Goal: Information Seeking & Learning: Learn about a topic

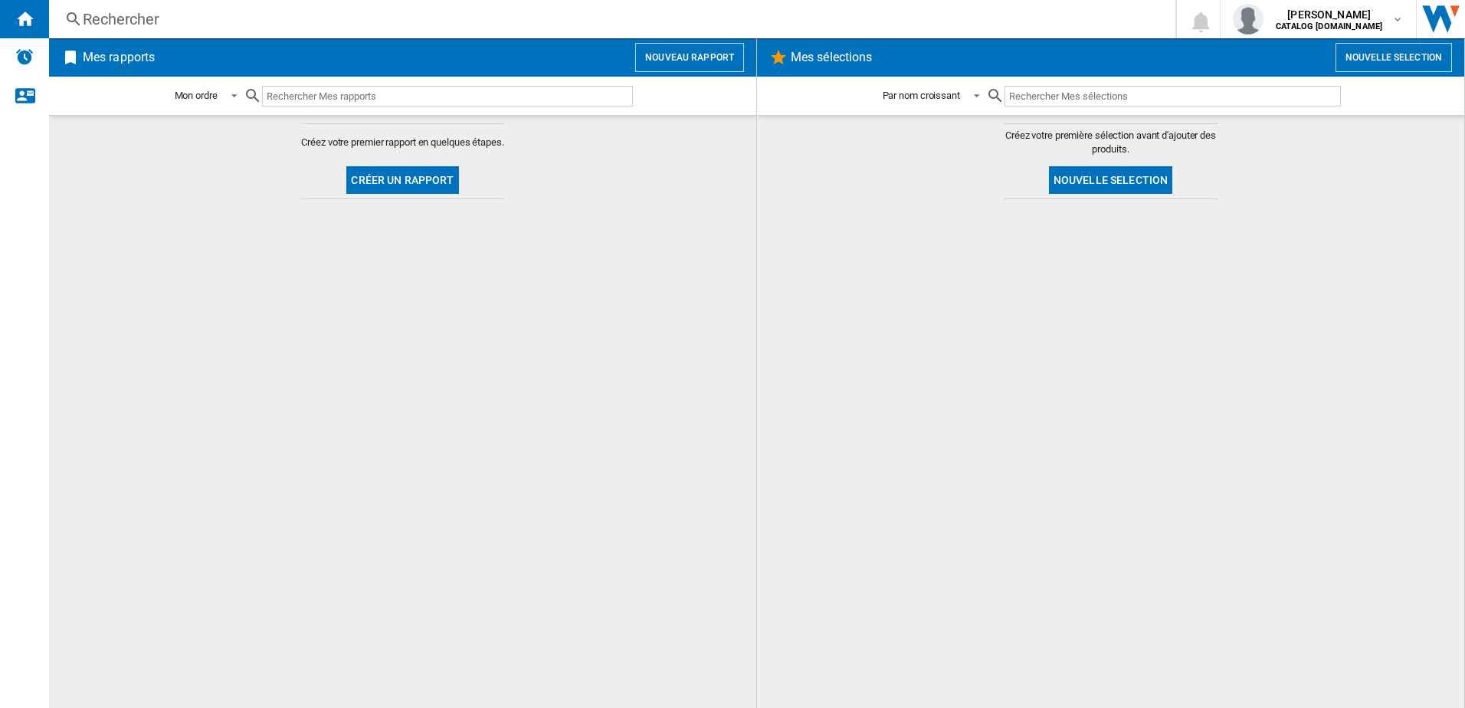
click at [110, 6] on div "Rechercher Rechercher 0 [PERSON_NAME] CATALOG [DOMAIN_NAME] CATALOG [DOMAIN_NAM…" at bounding box center [756, 19] width 1415 height 38
click at [112, 18] on div "Rechercher" at bounding box center [609, 18] width 1052 height 21
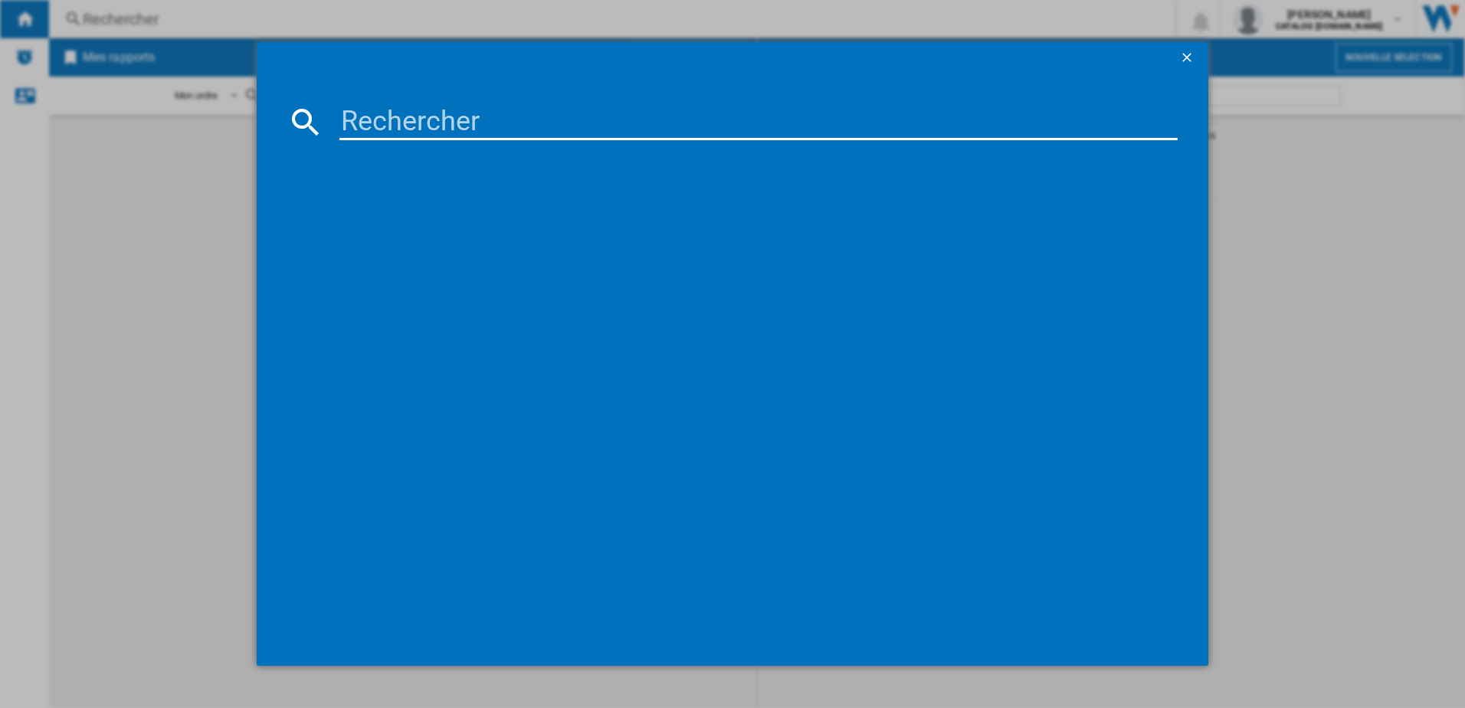
click at [371, 129] on input at bounding box center [758, 121] width 839 height 37
paste input "BXP2337B"
type input "BXP2337B"
click at [415, 221] on div "BRANDT BXP2337B NOIR" at bounding box center [743, 221] width 823 height 15
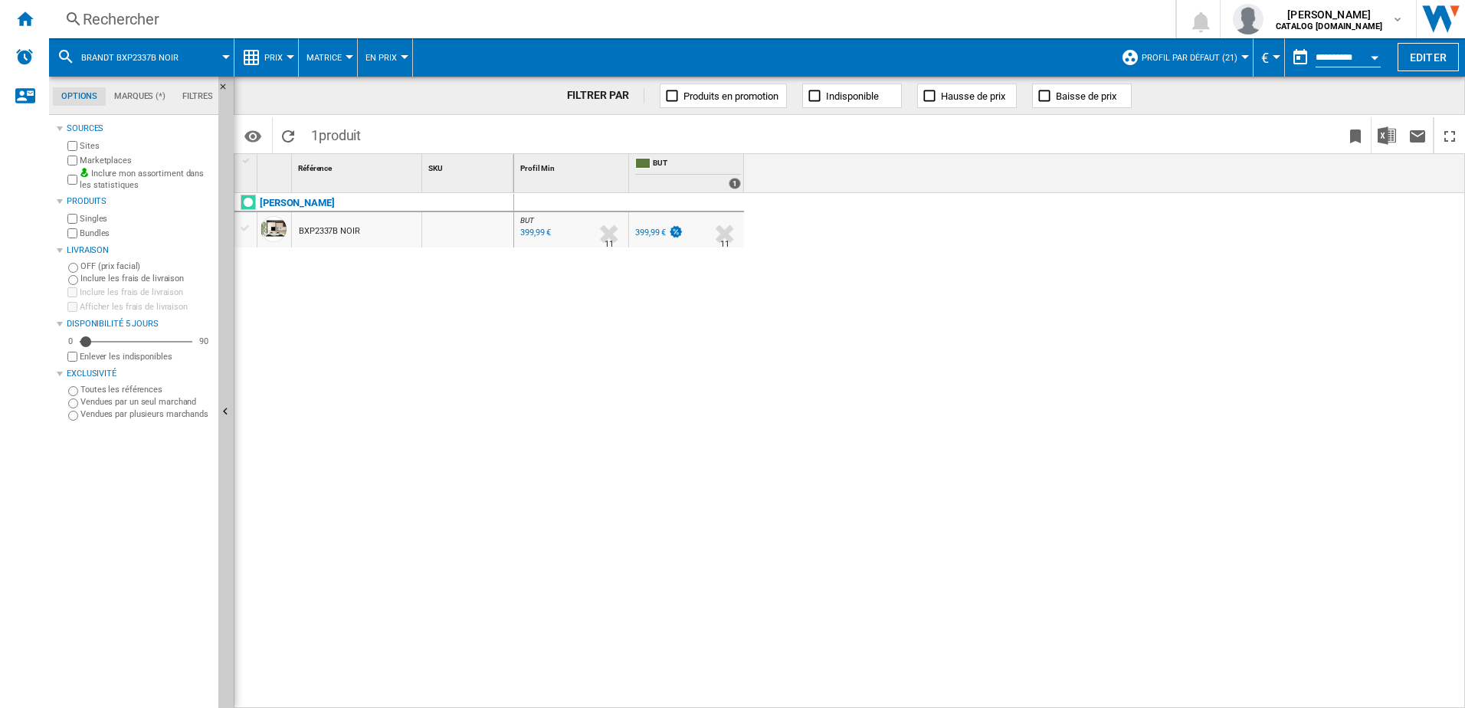
click at [1235, 60] on button "Profil par défaut (21)" at bounding box center [1192, 57] width 103 height 38
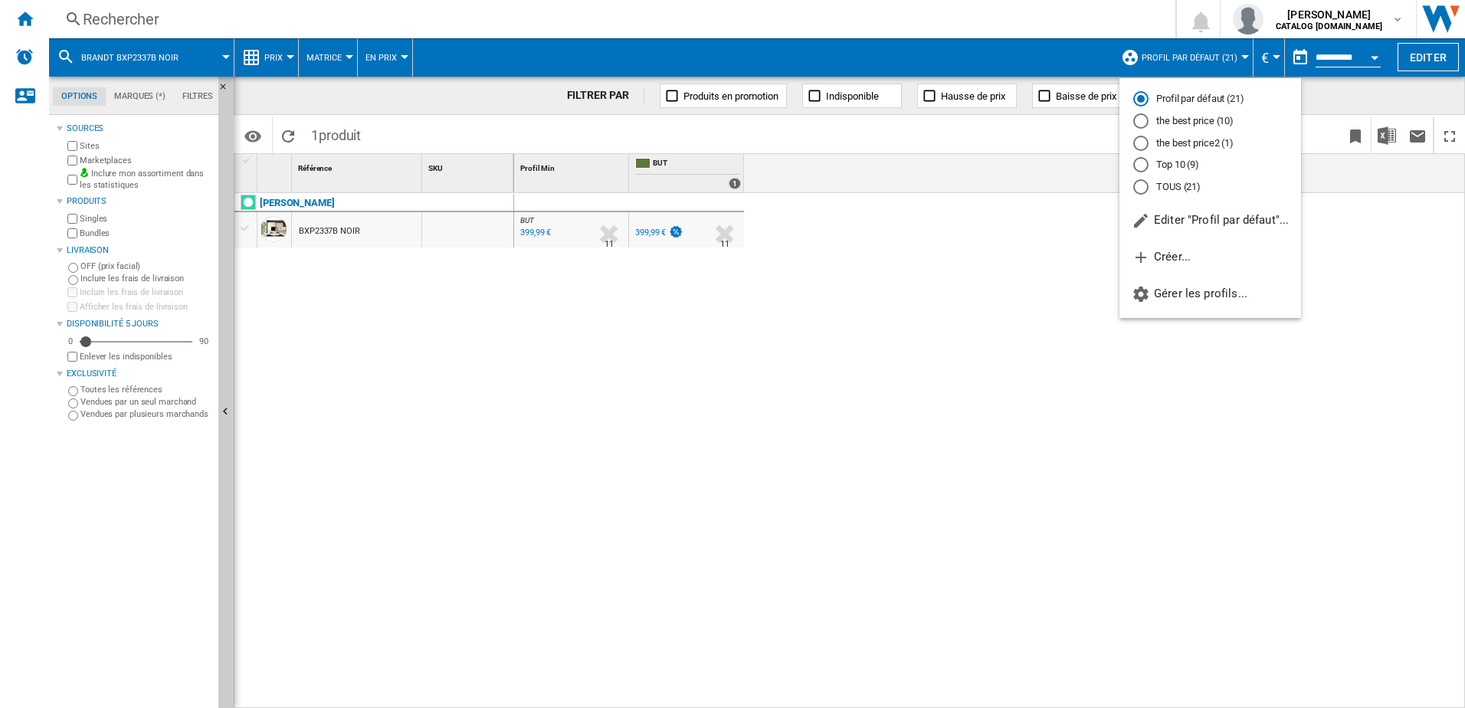
click at [1344, 57] on md-backdrop at bounding box center [732, 354] width 1465 height 708
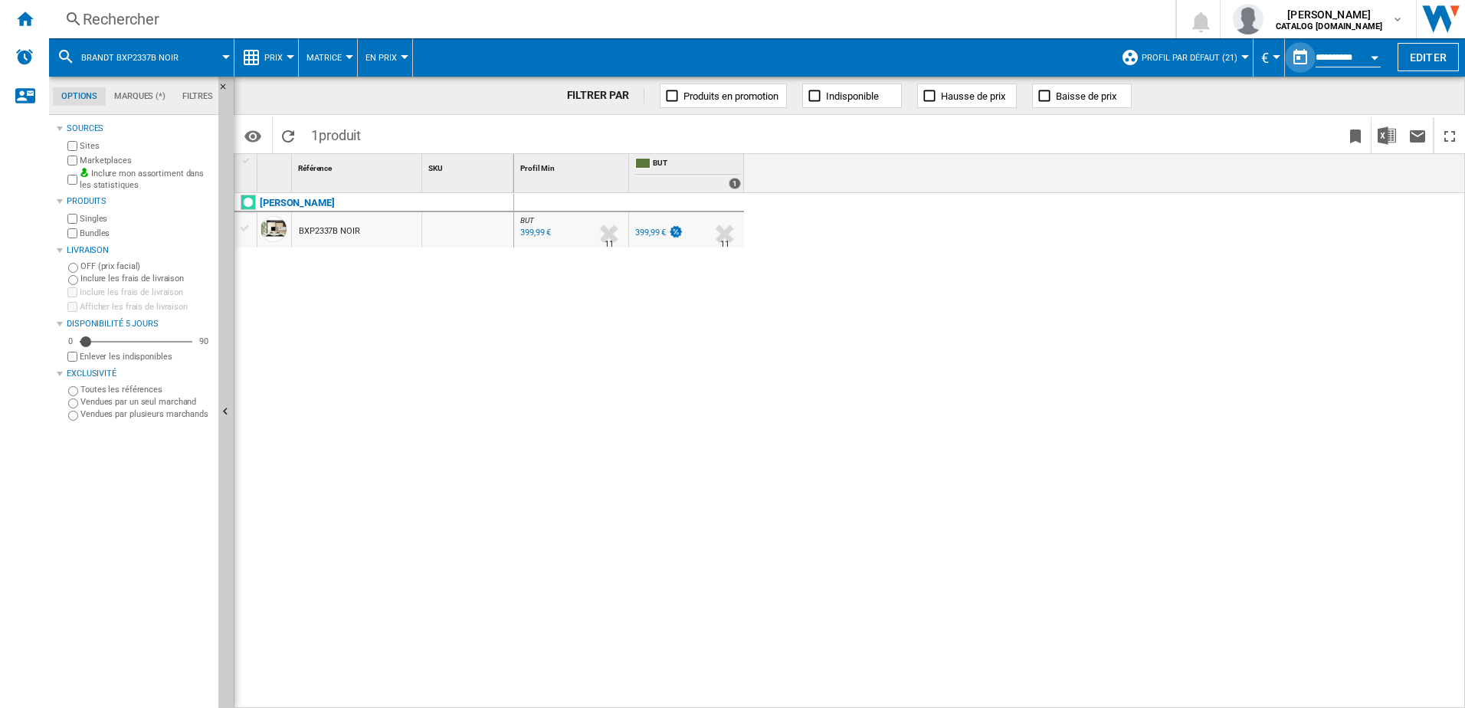
click at [1300, 54] on button "button" at bounding box center [1300, 57] width 31 height 31
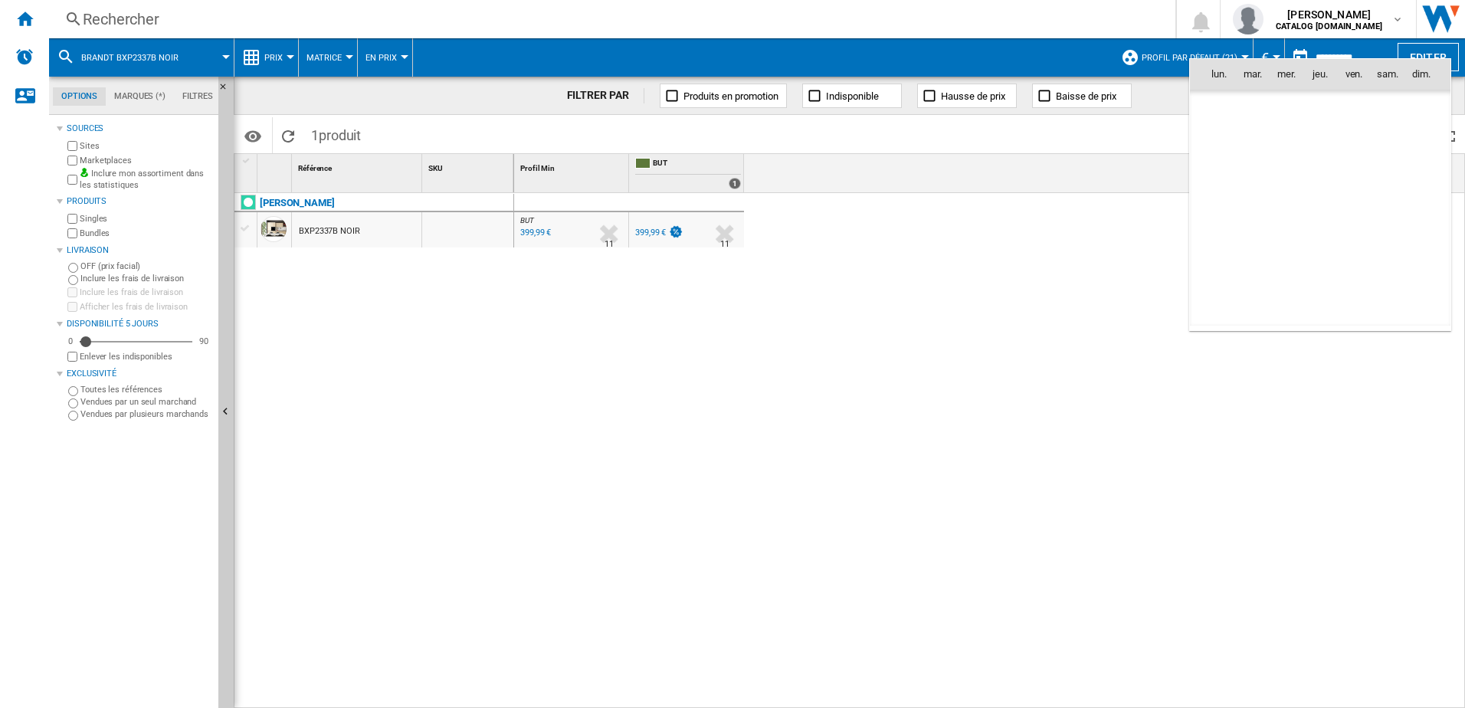
scroll to position [7307, 0]
click at [1338, 43] on div at bounding box center [732, 354] width 1465 height 708
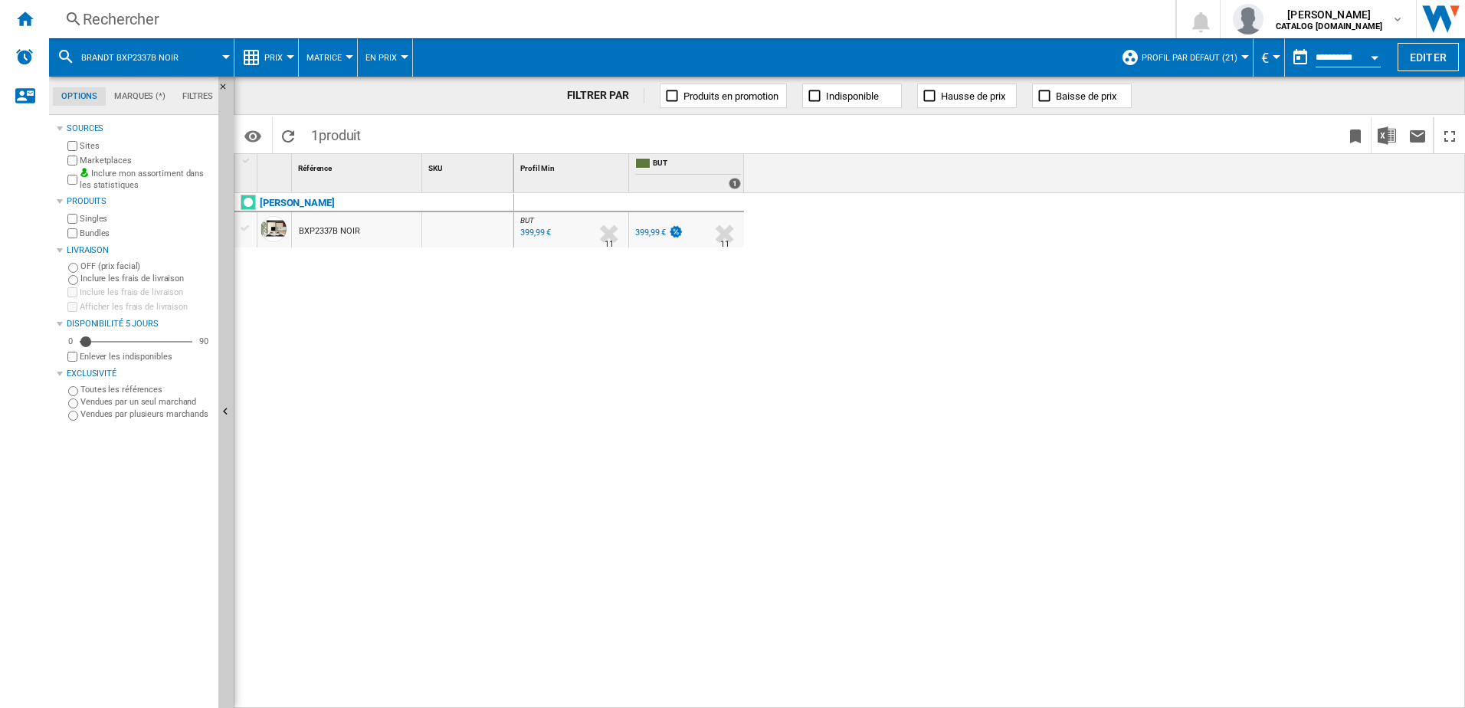
click at [1373, 56] on div "Open calendar" at bounding box center [1374, 58] width 8 height 4
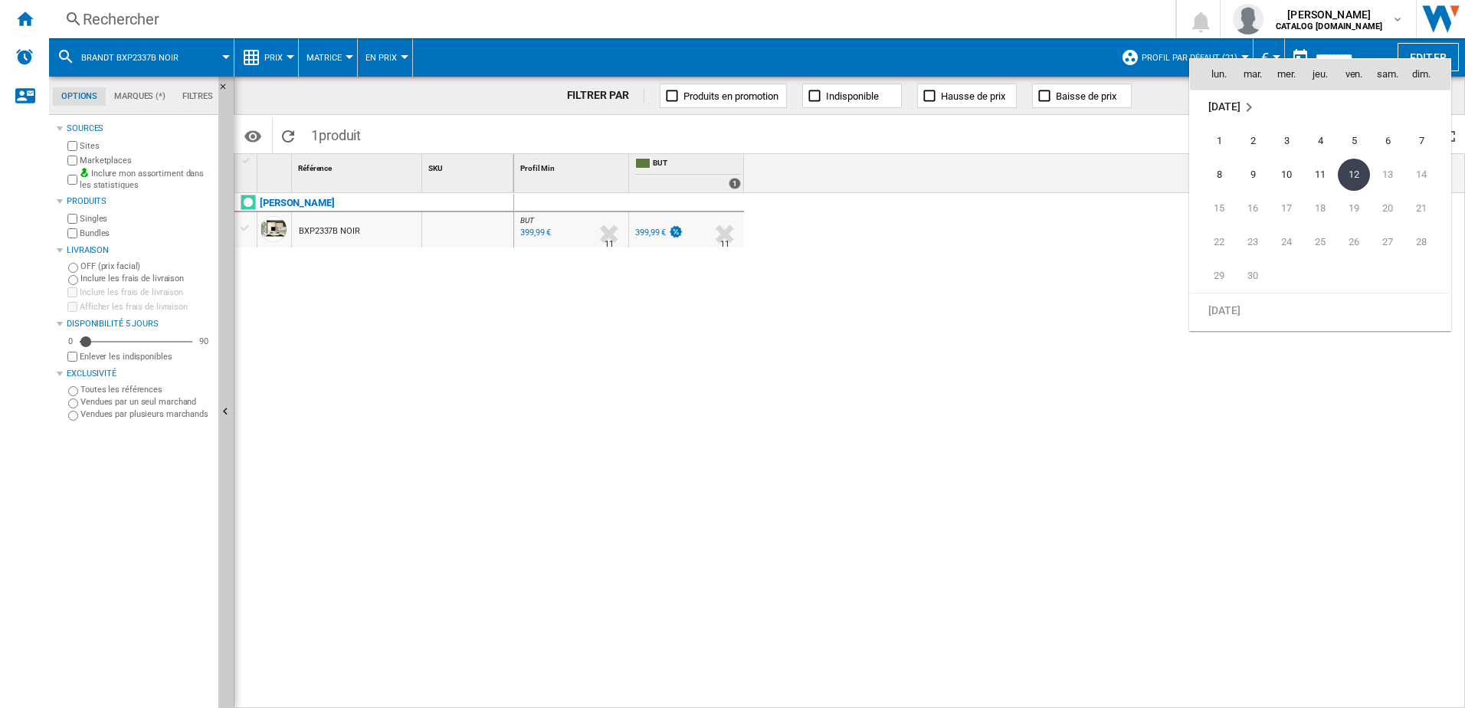
click at [1312, 40] on div at bounding box center [732, 354] width 1465 height 708
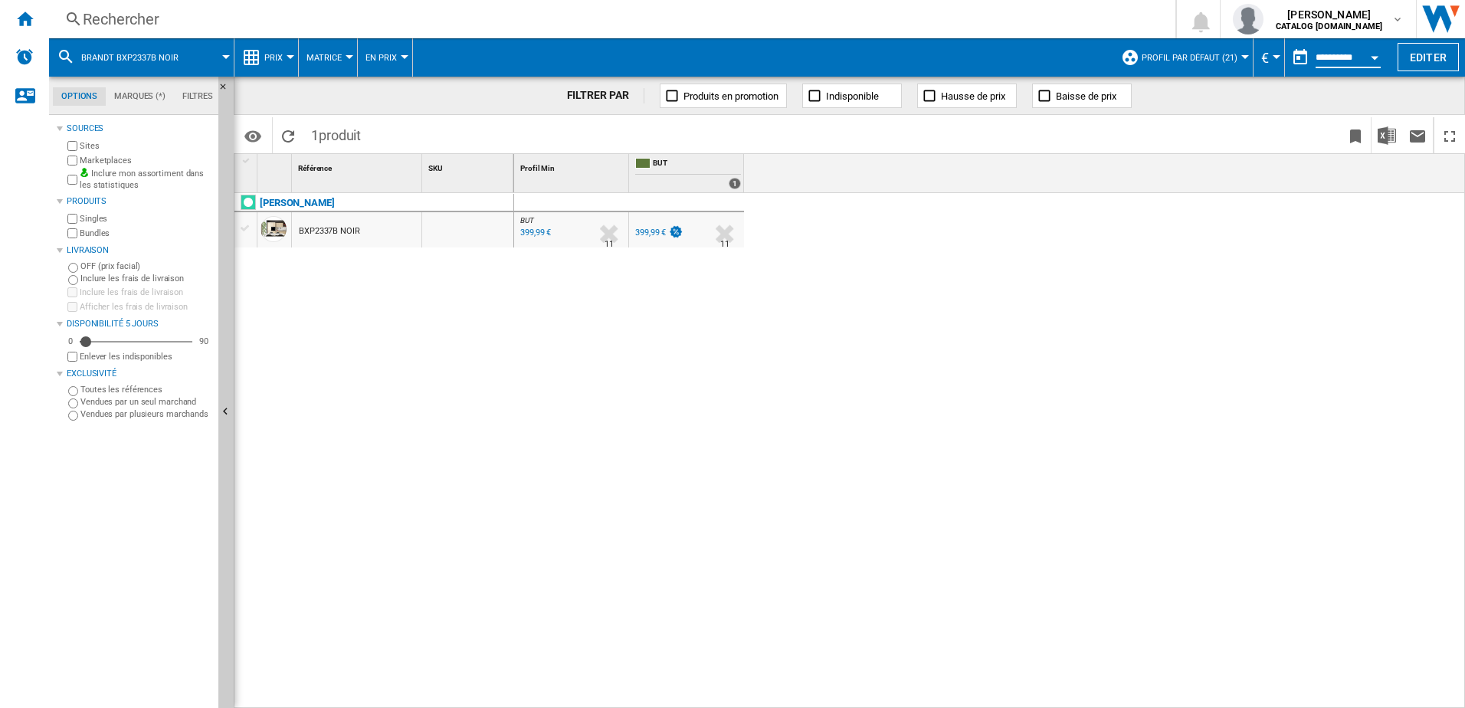
click at [1358, 59] on input "**********" at bounding box center [1347, 60] width 65 height 14
click at [291, 55] on div at bounding box center [290, 57] width 8 height 4
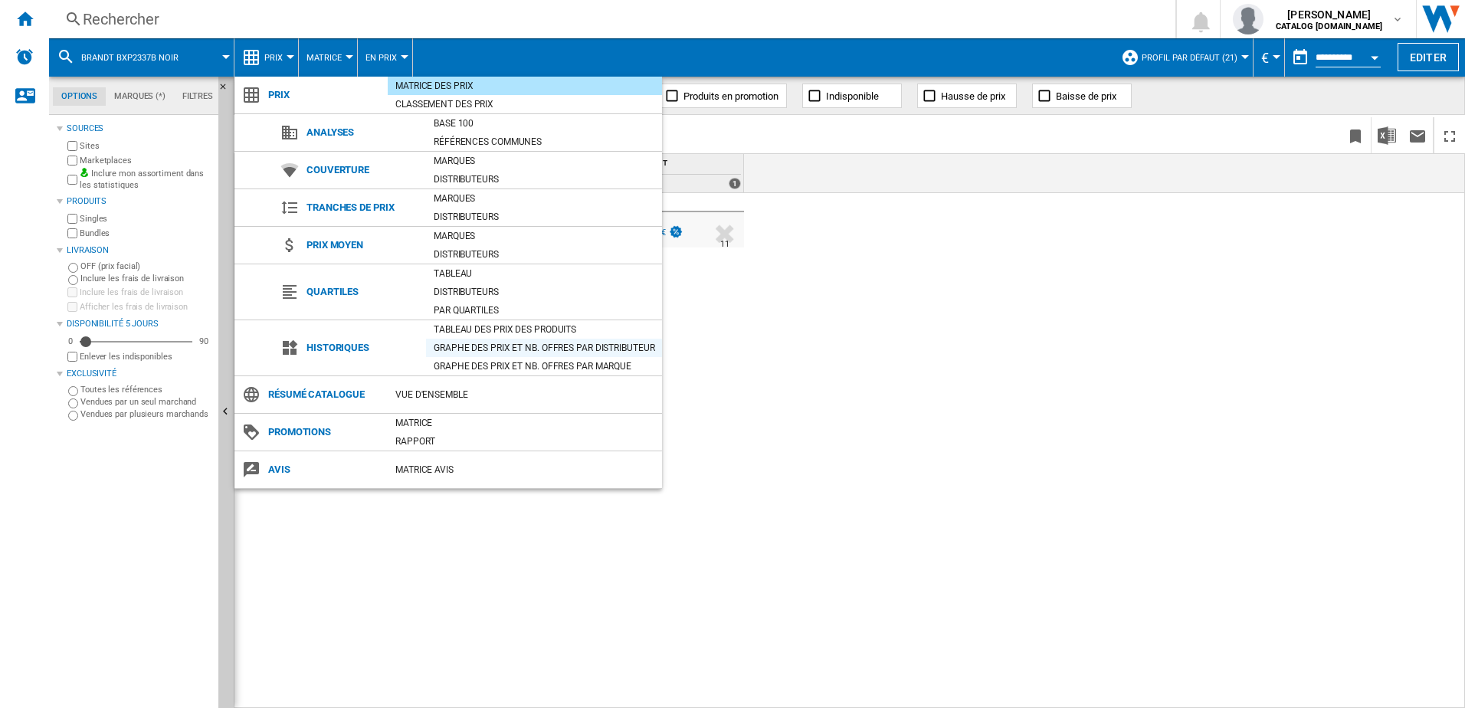
click at [453, 348] on div "Graphe des prix et nb. offres par distributeur" at bounding box center [544, 347] width 236 height 15
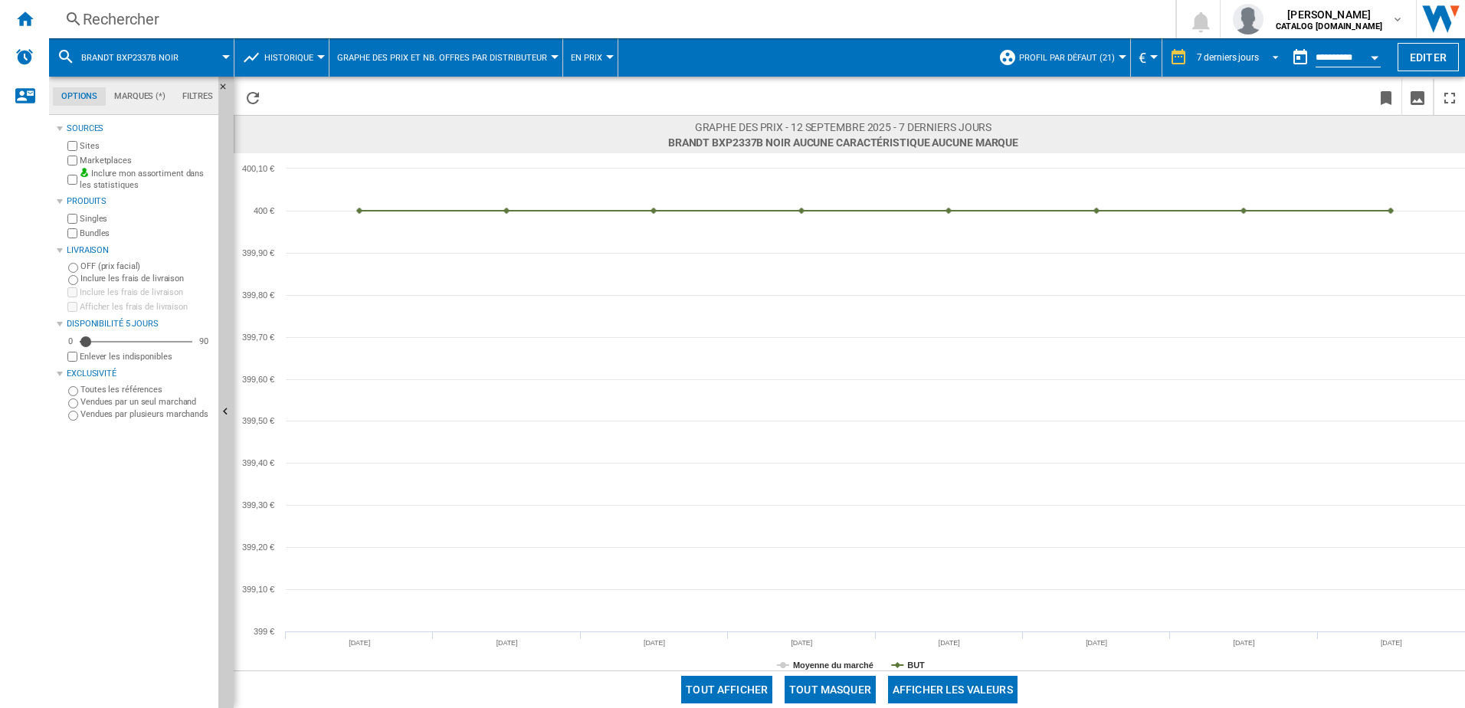
click at [1267, 57] on span "REPORTS.WIZARD.STEPS.REPORT.STEPS.REPORT_OPTIONS.PERIOD: 7 derniers jours" at bounding box center [1271, 56] width 18 height 14
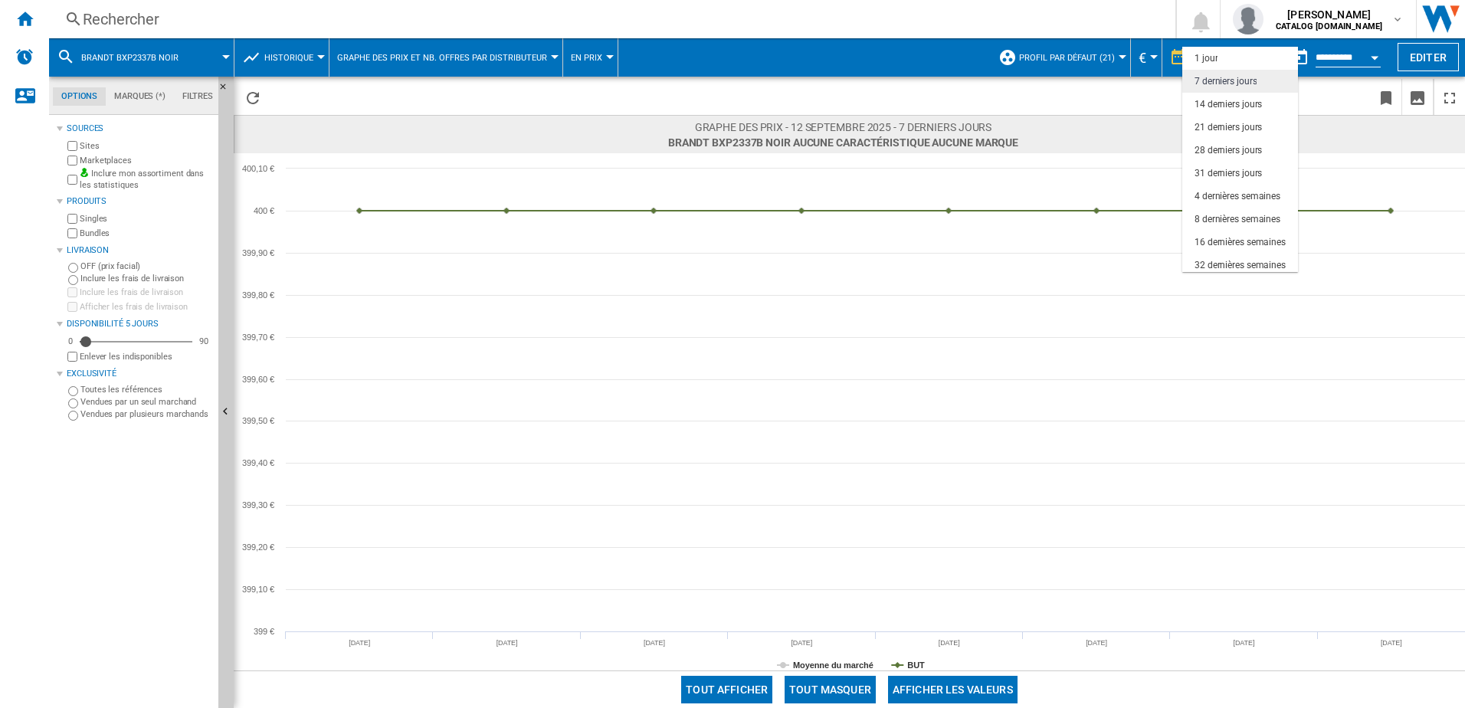
scroll to position [23, 0]
click at [1235, 237] on div "32 dernières semaines" at bounding box center [1239, 242] width 91 height 13
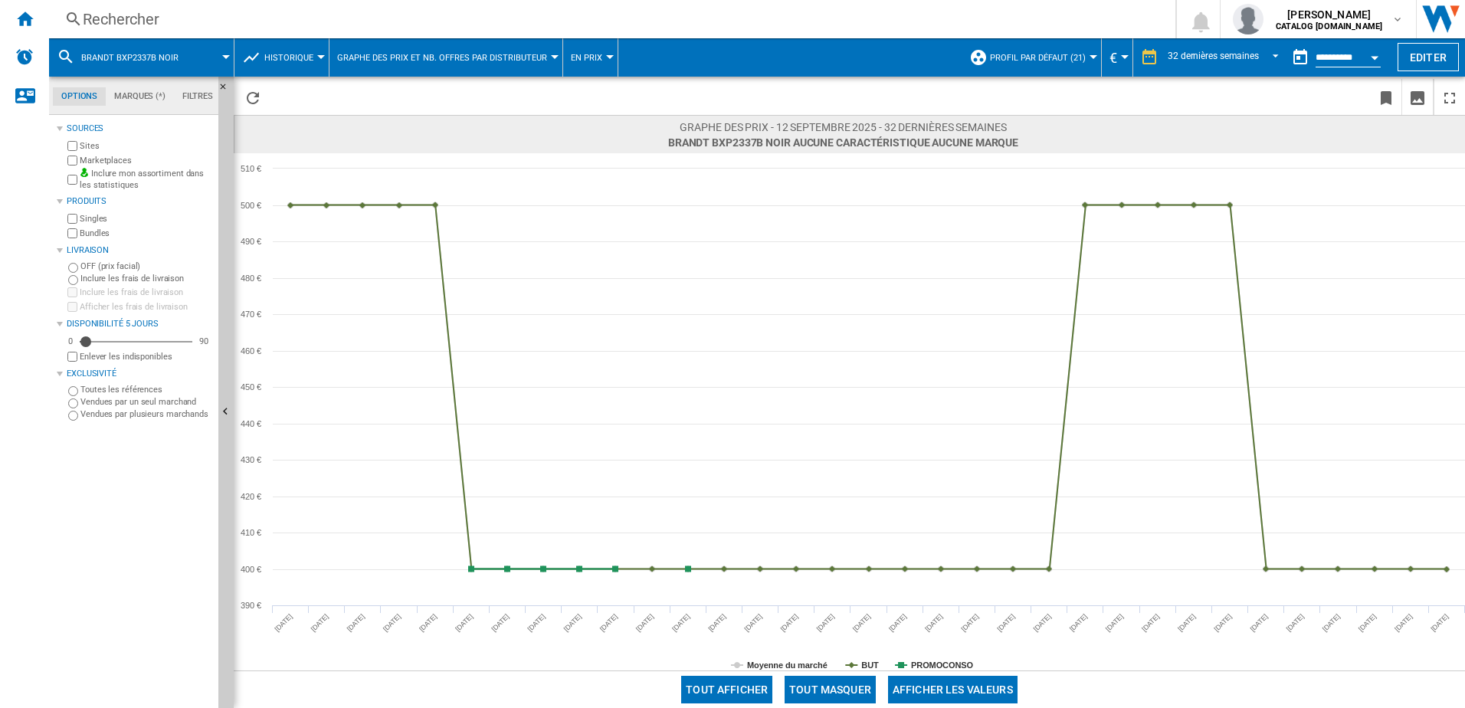
click at [146, 14] on div "Rechercher" at bounding box center [609, 18] width 1052 height 21
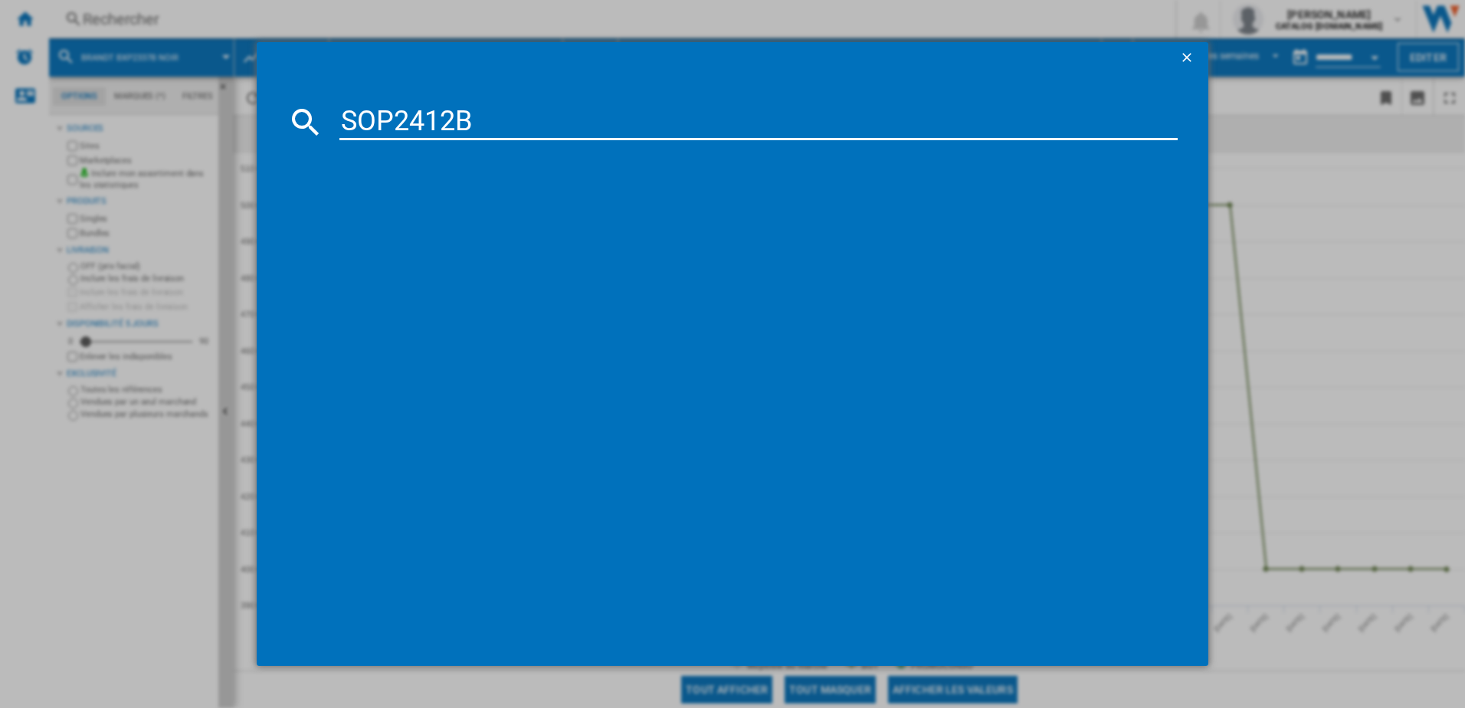
type input "SOP2412B"
click at [412, 217] on div "SAUTER SOP2412B NOIR" at bounding box center [743, 221] width 823 height 15
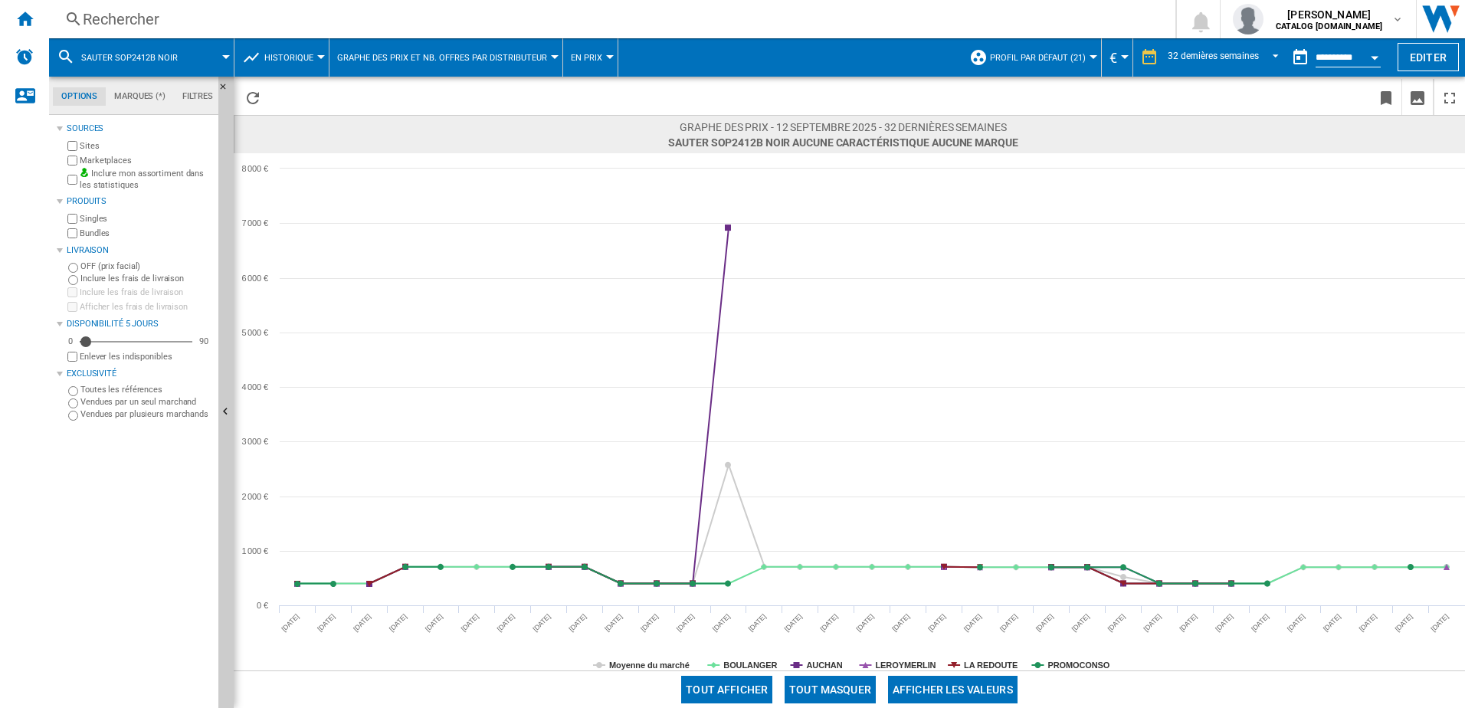
click at [144, 21] on div "Rechercher" at bounding box center [609, 18] width 1052 height 21
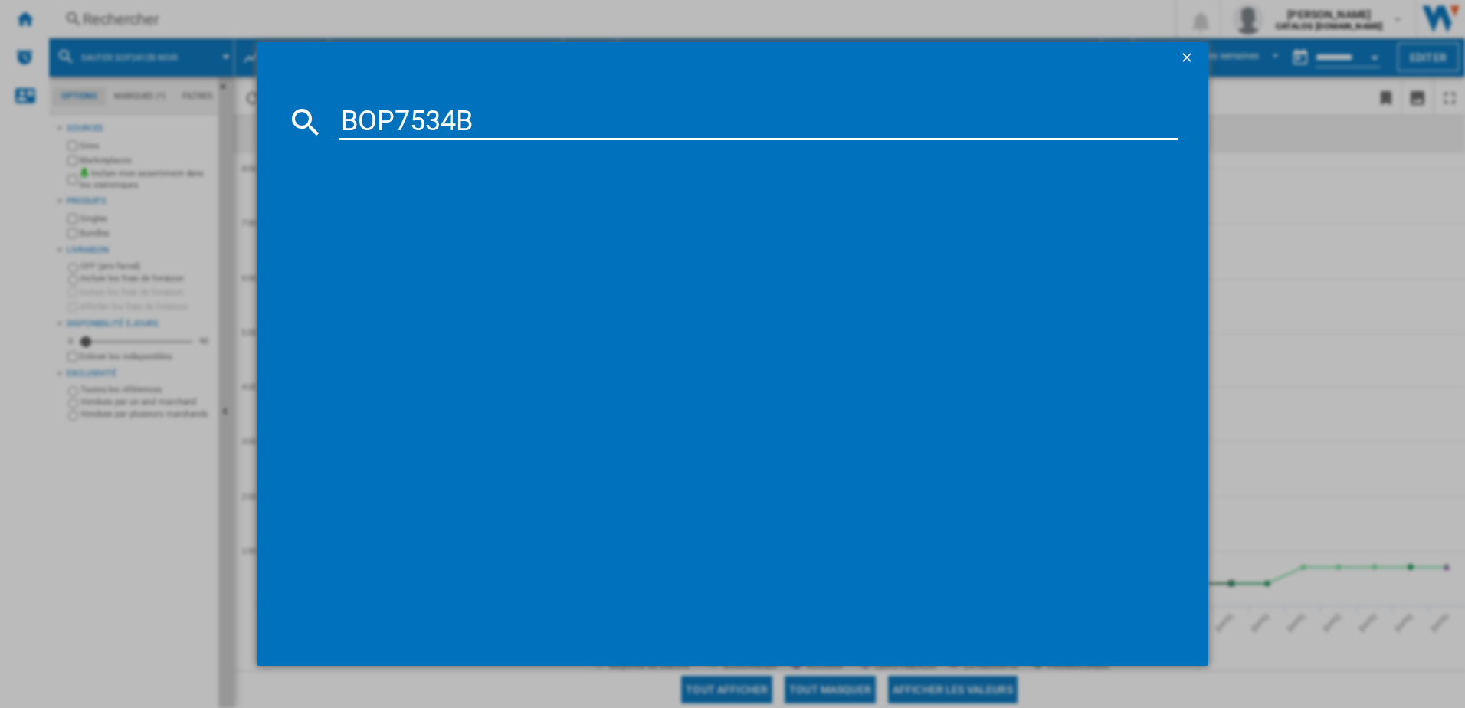
type input "BOP7534B"
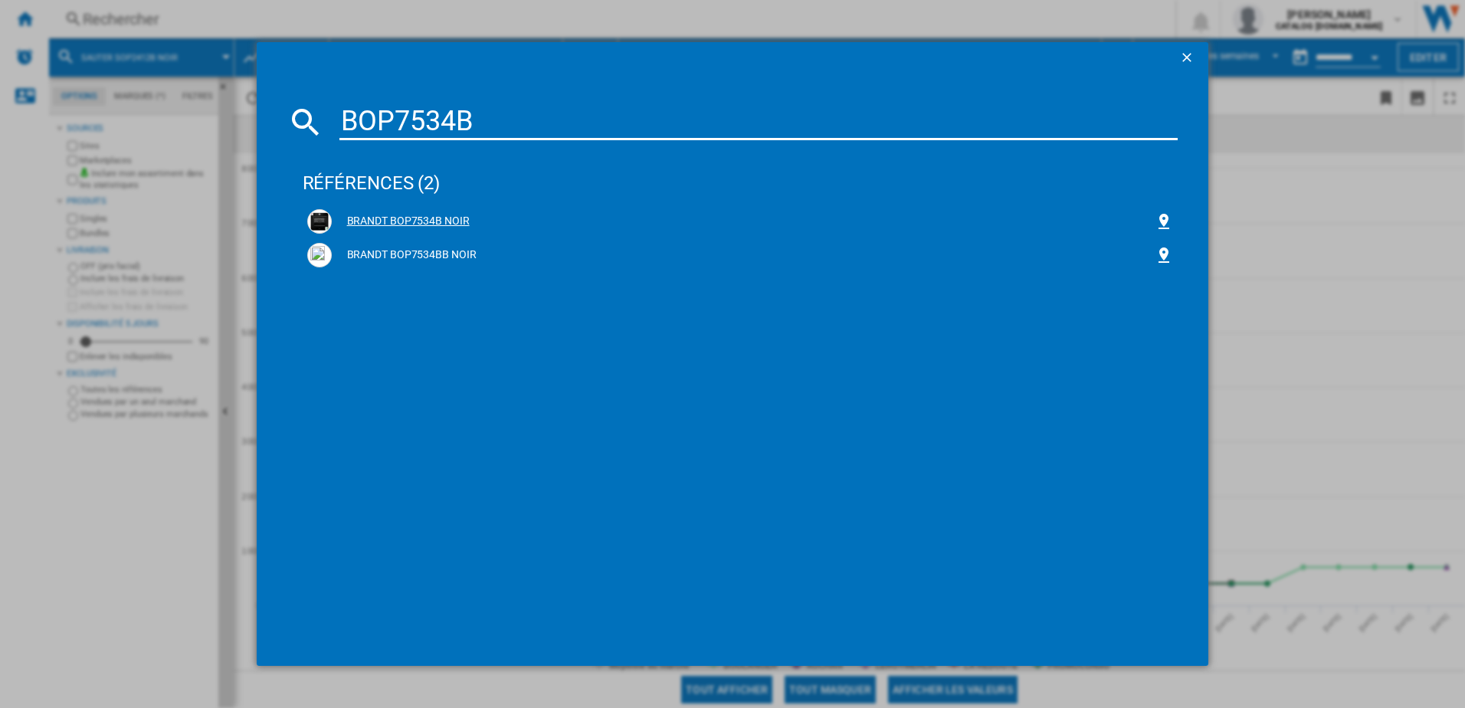
click at [420, 224] on div "BRANDT BOP7534B NOIR" at bounding box center [743, 221] width 823 height 15
